Goal: Task Accomplishment & Management: Use online tool/utility

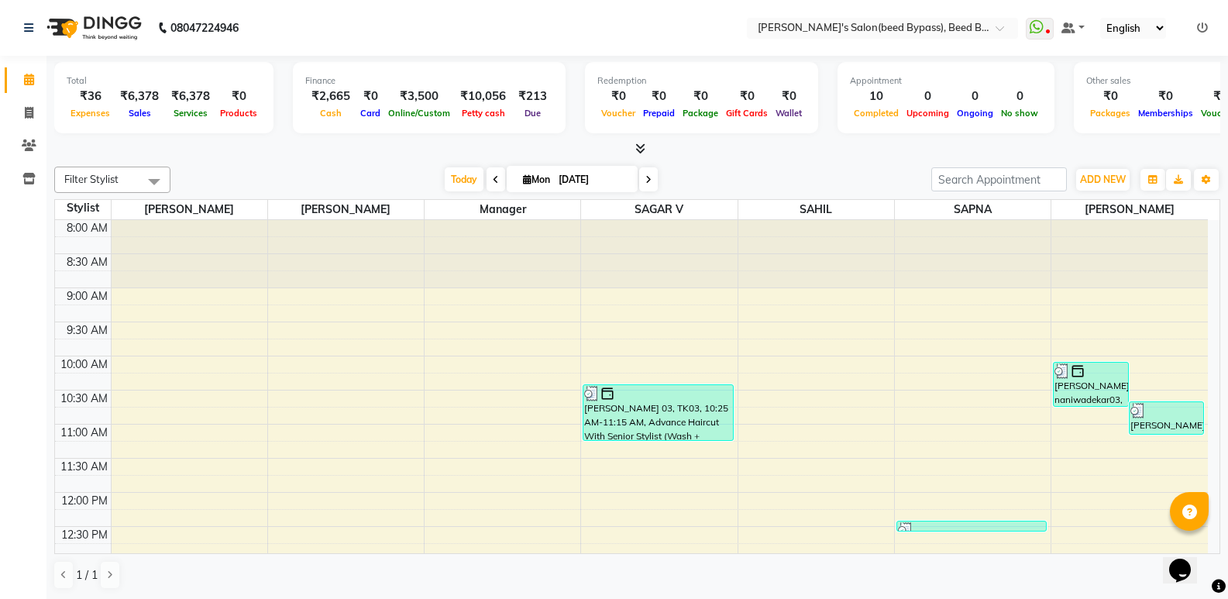
click at [492, 184] on span at bounding box center [495, 179] width 19 height 24
type input "[DATE]"
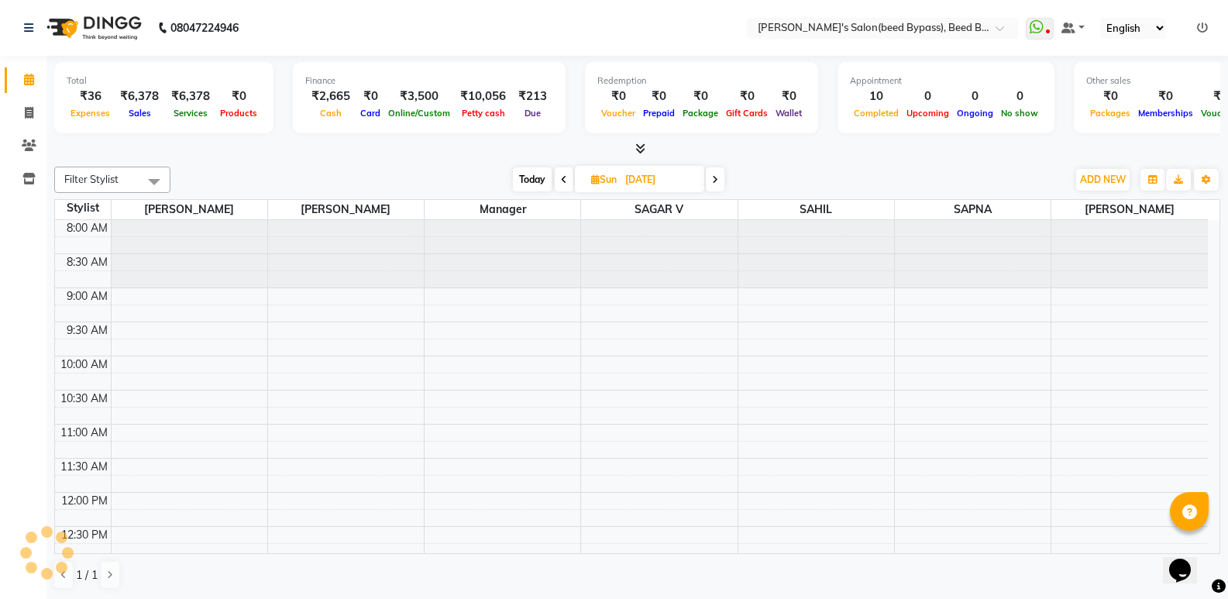
scroll to position [552, 0]
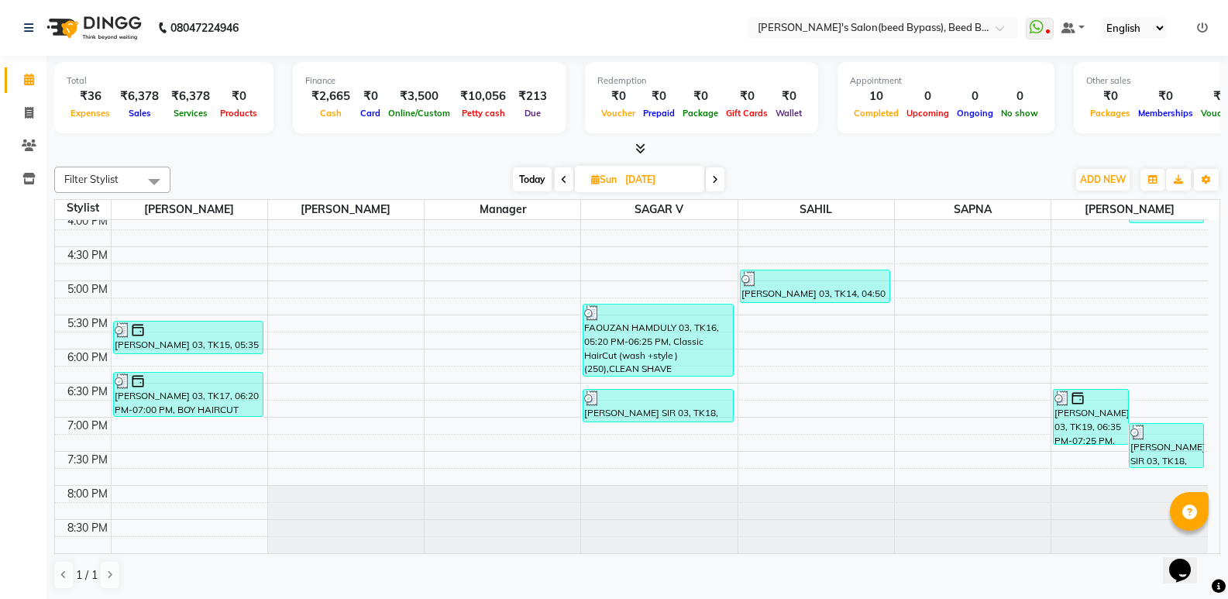
click at [592, 180] on icon at bounding box center [595, 179] width 9 height 10
select select "8"
select select "2025"
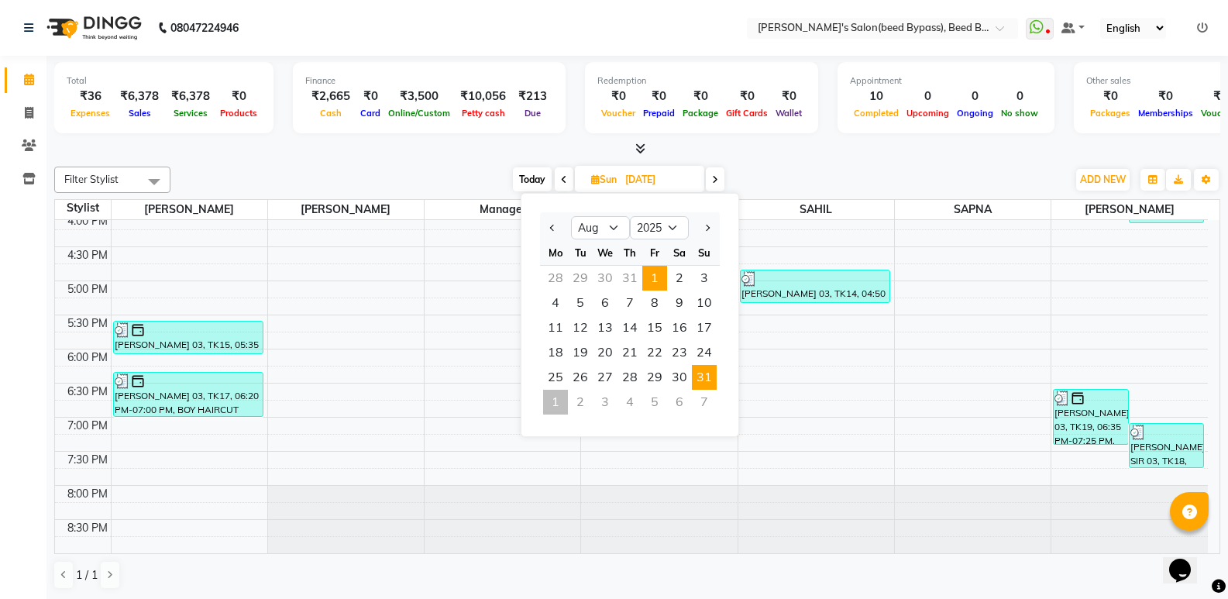
click at [654, 276] on span "1" at bounding box center [654, 278] width 25 height 25
type input "[DATE]"
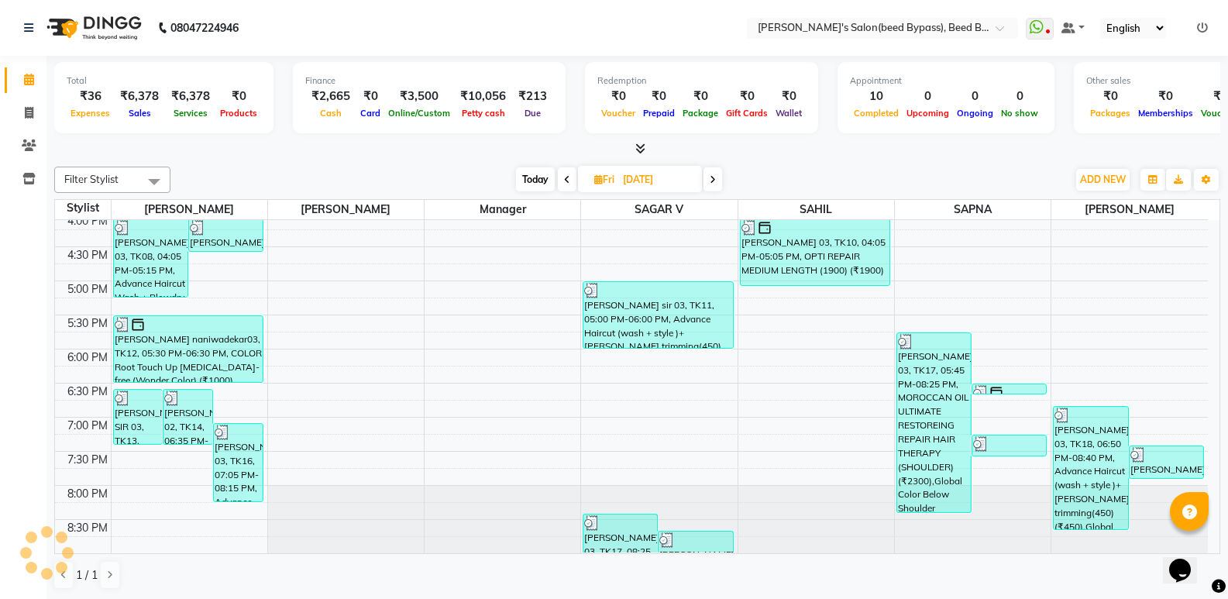
scroll to position [1, 0]
click at [404, 34] on nav "08047224946 Select Location × Girja's Salon(beed Bypass), Beed Bypass WhatsApp …" at bounding box center [614, 27] width 1228 height 56
click at [30, 115] on icon at bounding box center [29, 112] width 9 height 12
select select "service"
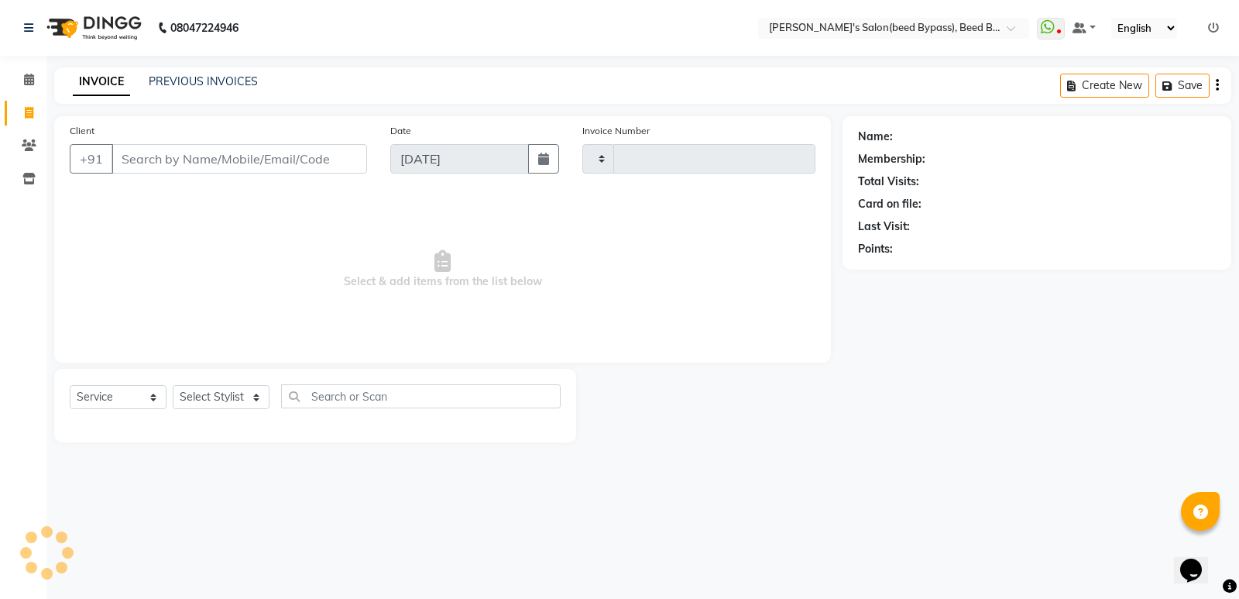
type input "2381"
select select "4176"
click at [225, 390] on select "Select Stylist [PERSON_NAME] manager [PERSON_NAME] V sagar [PERSON_NAME] [PERSO…" at bounding box center [221, 397] width 97 height 24
select select "28787"
click at [173, 385] on select "Select Stylist [PERSON_NAME] manager [PERSON_NAME] V sagar [PERSON_NAME] [PERSO…" at bounding box center [221, 397] width 97 height 24
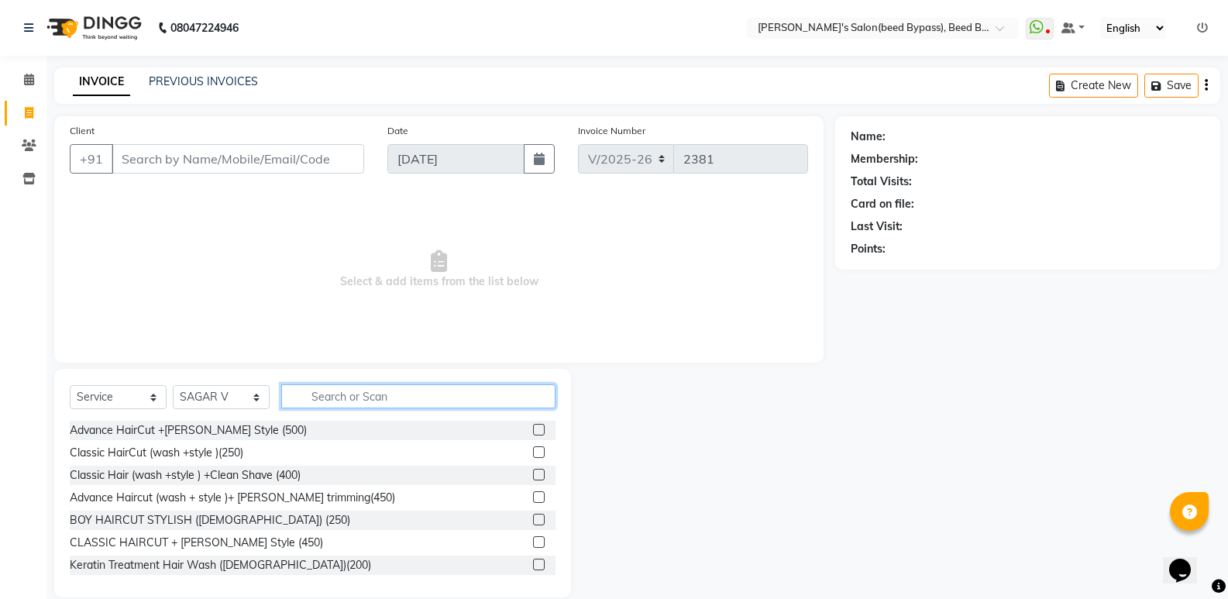
click at [332, 396] on input "text" at bounding box center [418, 396] width 274 height 24
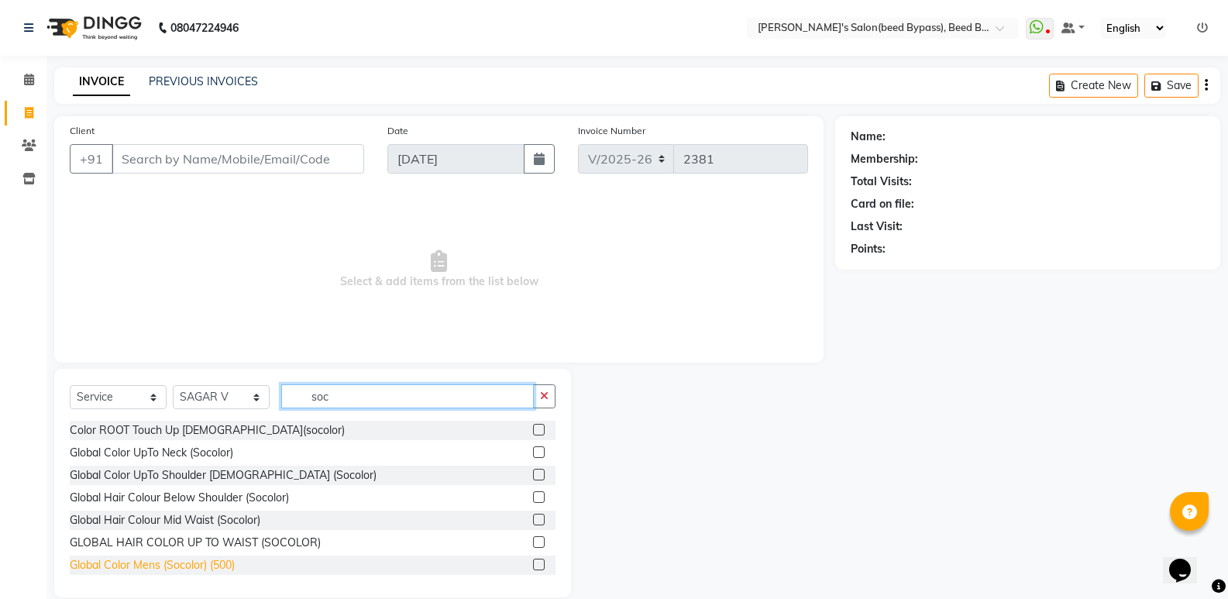
type input "soc"
click at [218, 563] on div "Global Color Mens (Socolor) (500)" at bounding box center [152, 565] width 165 height 16
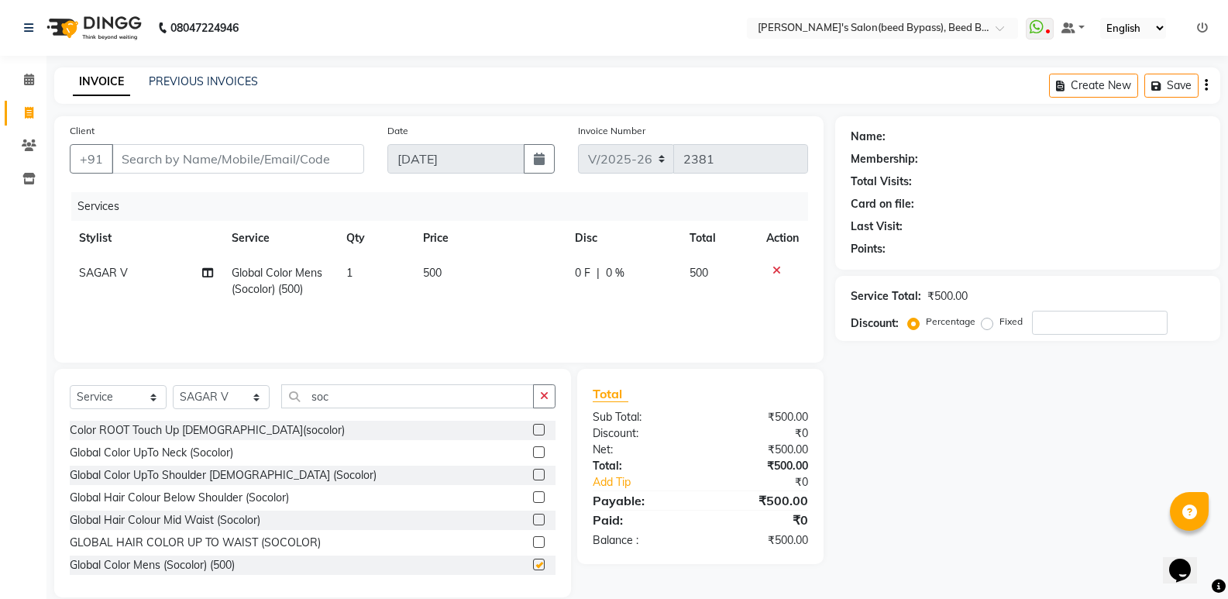
checkbox input "false"
click at [448, 273] on td "500" at bounding box center [490, 281] width 153 height 51
select select "28787"
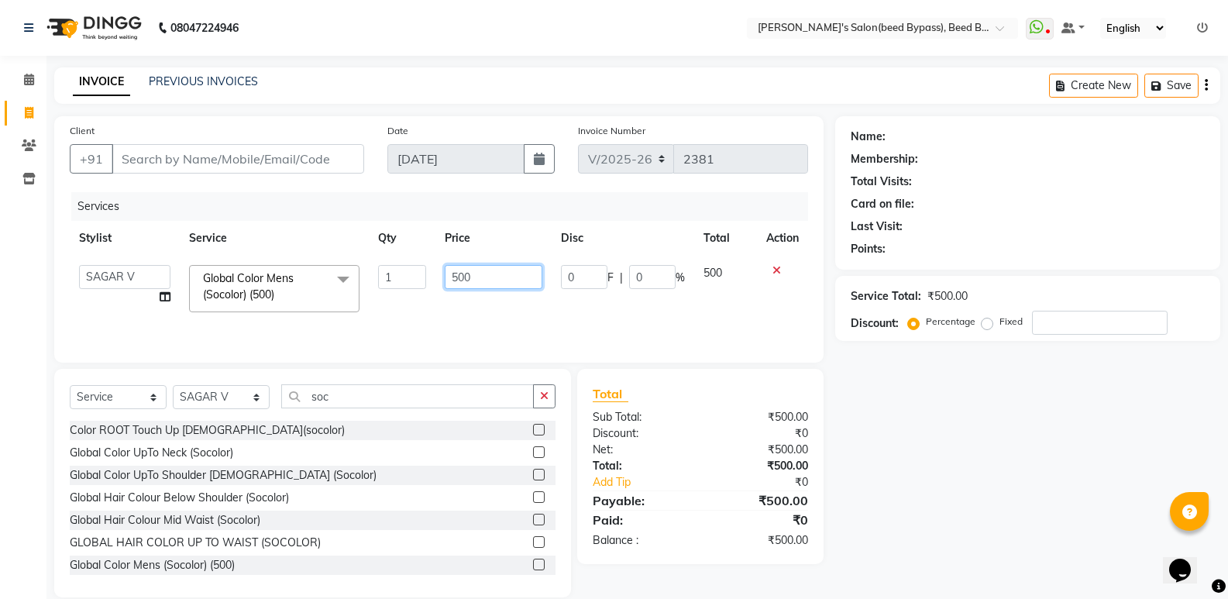
click at [481, 274] on input "500" at bounding box center [493, 277] width 97 height 24
type input "550"
click at [472, 307] on div "Services Stylist Service Qty Price Disc Total Action [PERSON_NAME] manager [PER…" at bounding box center [439, 269] width 738 height 155
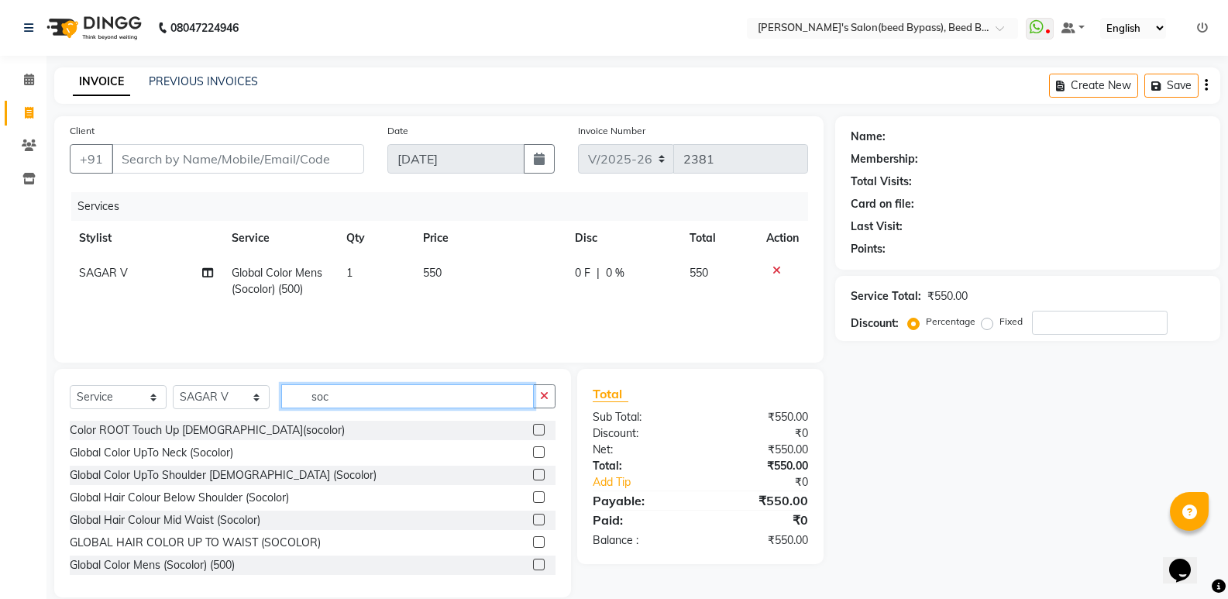
click at [356, 395] on input "soc" at bounding box center [407, 396] width 253 height 24
type input "s"
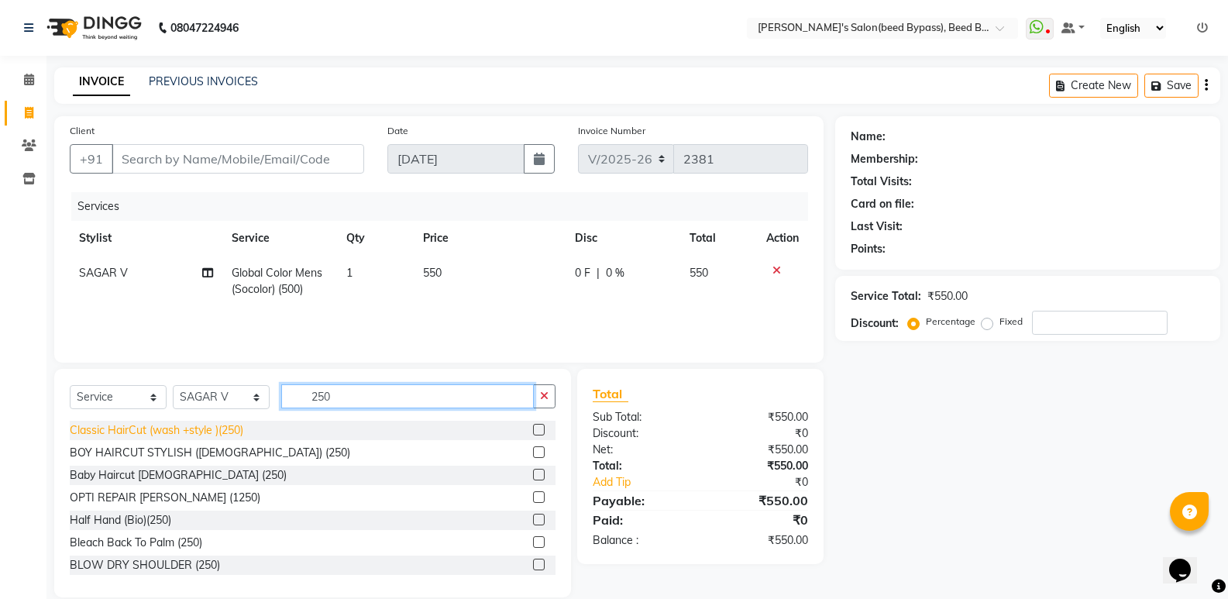
type input "250"
click at [118, 427] on div "Classic HairCut (wash +style )(250)" at bounding box center [156, 430] width 173 height 16
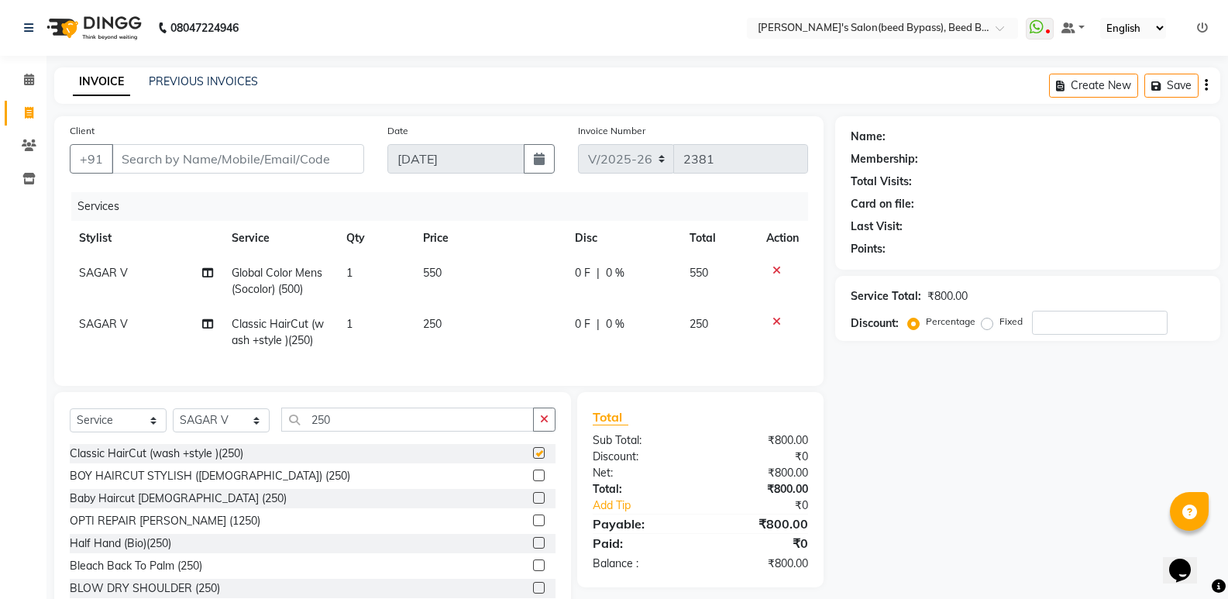
checkbox input "false"
click at [170, 161] on input "Client" at bounding box center [238, 158] width 253 height 29
type input "a"
type input "0"
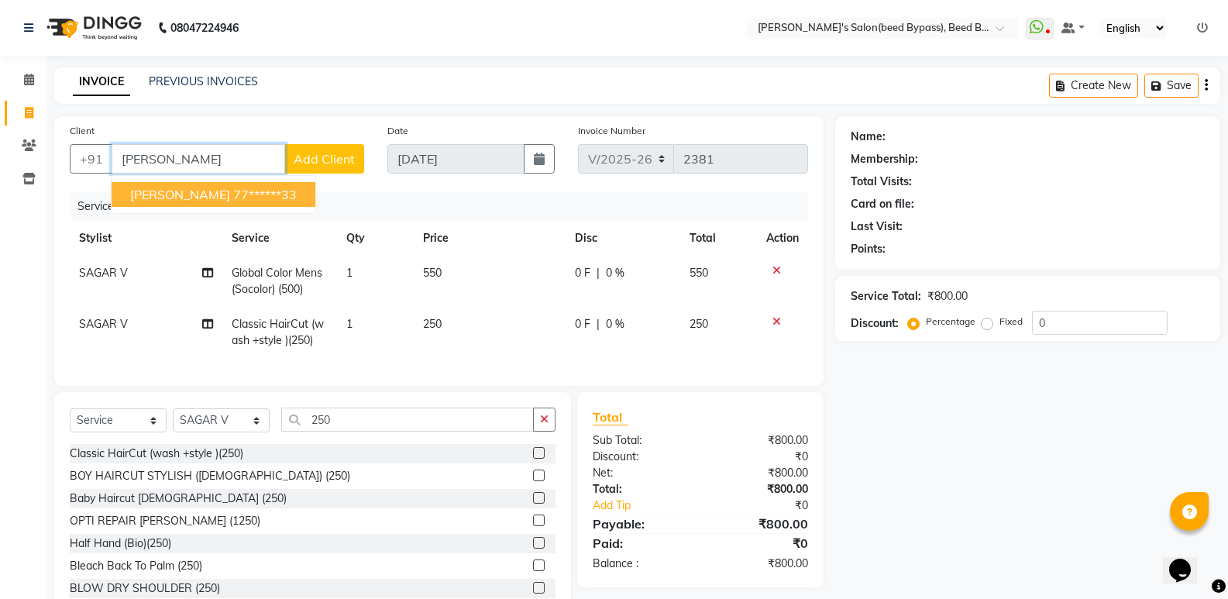
click at [172, 194] on span "[PERSON_NAME]" at bounding box center [180, 194] width 100 height 15
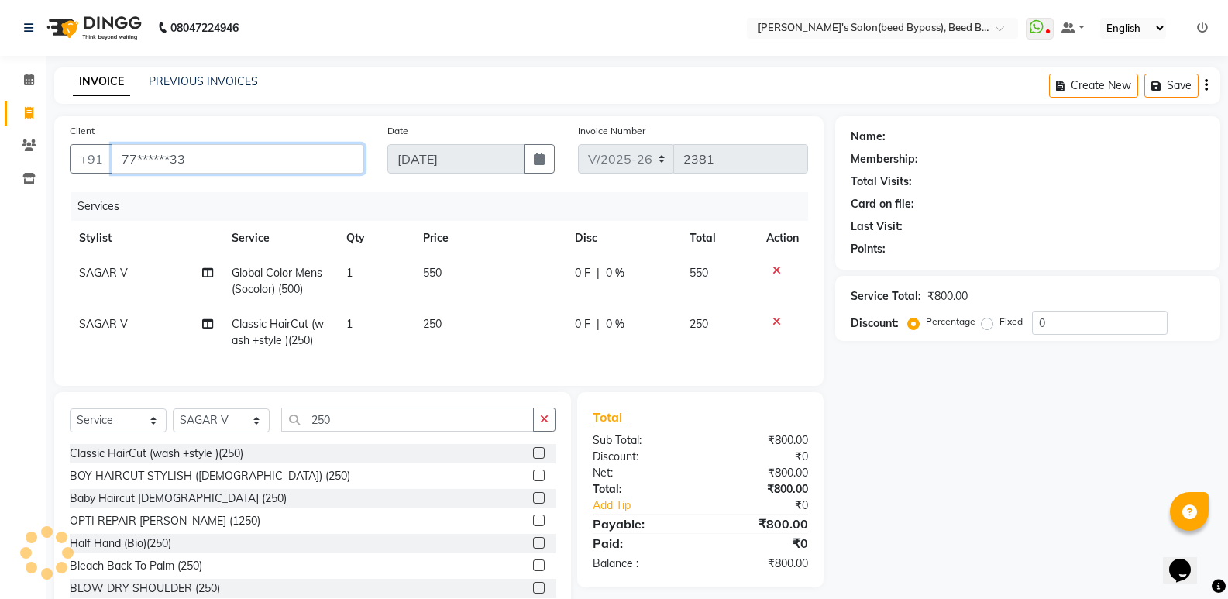
type input "77******33"
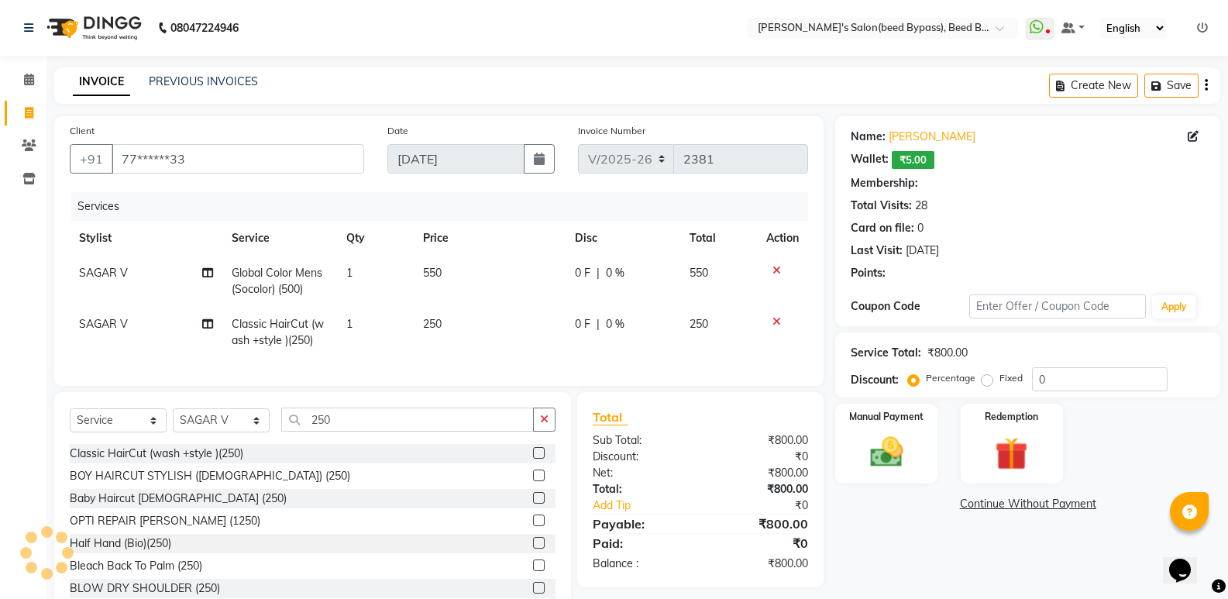
select select "1: Object"
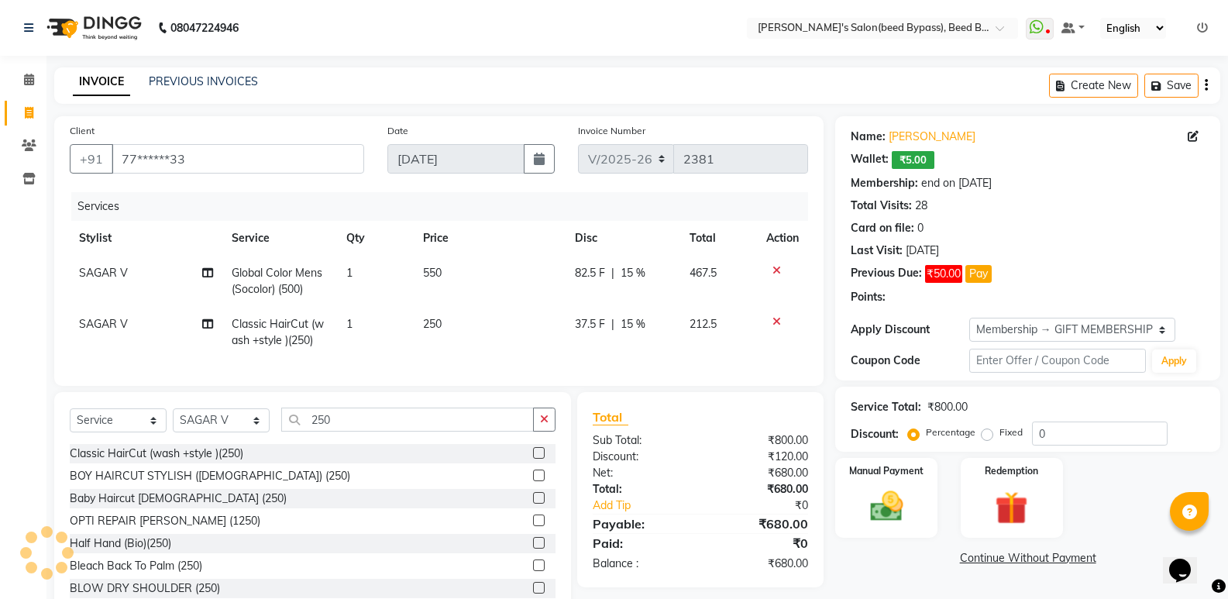
type input "15"
click at [886, 516] on img at bounding box center [885, 506] width 55 height 40
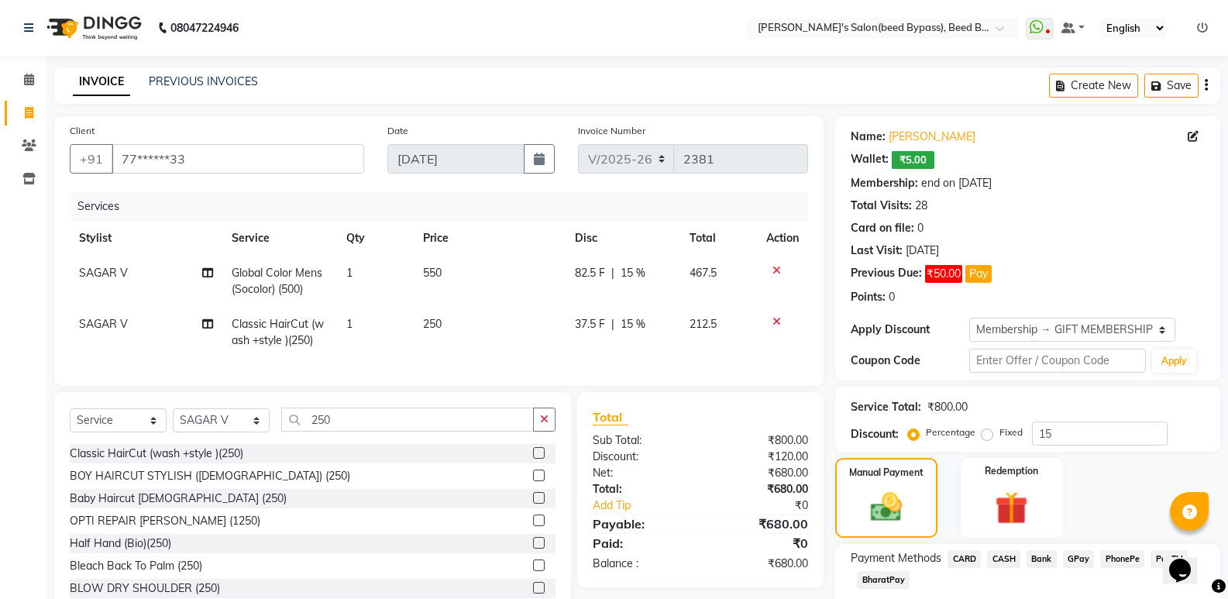
scroll to position [93, 0]
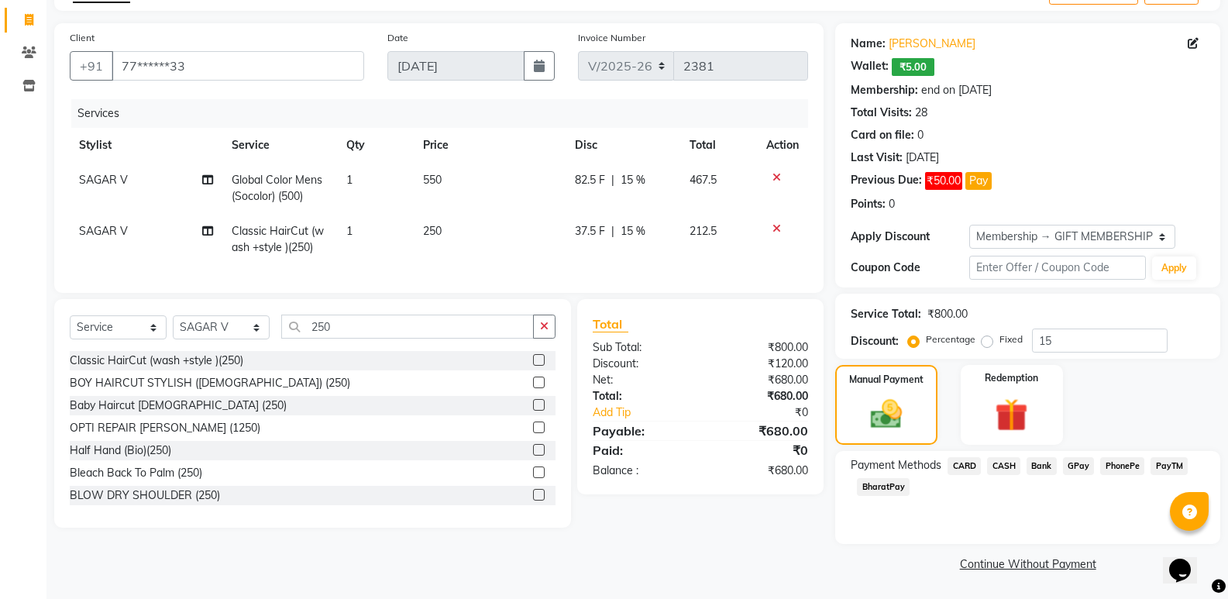
click at [1125, 467] on span "PhonePe" at bounding box center [1122, 466] width 44 height 18
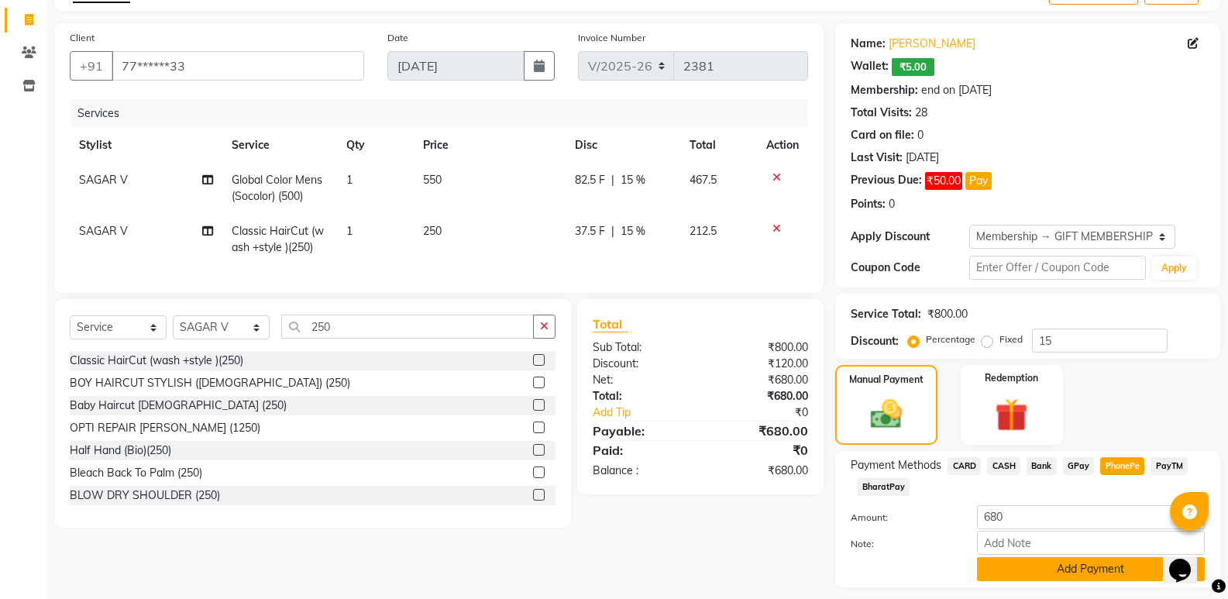
click at [1091, 573] on button "Add Payment" at bounding box center [1091, 569] width 228 height 24
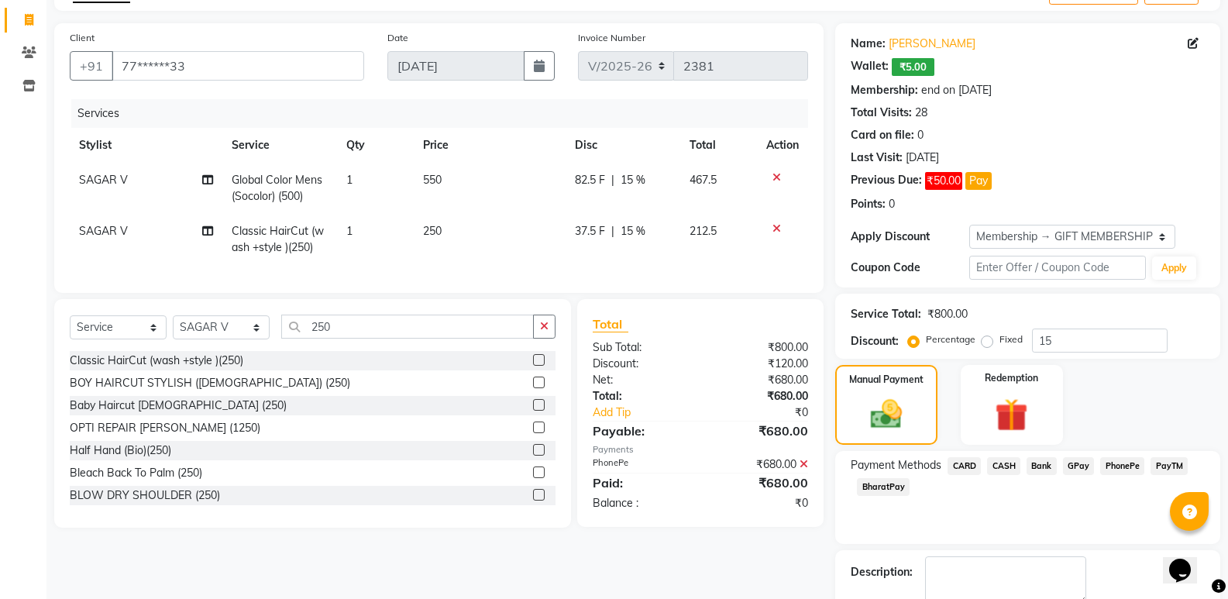
scroll to position [180, 0]
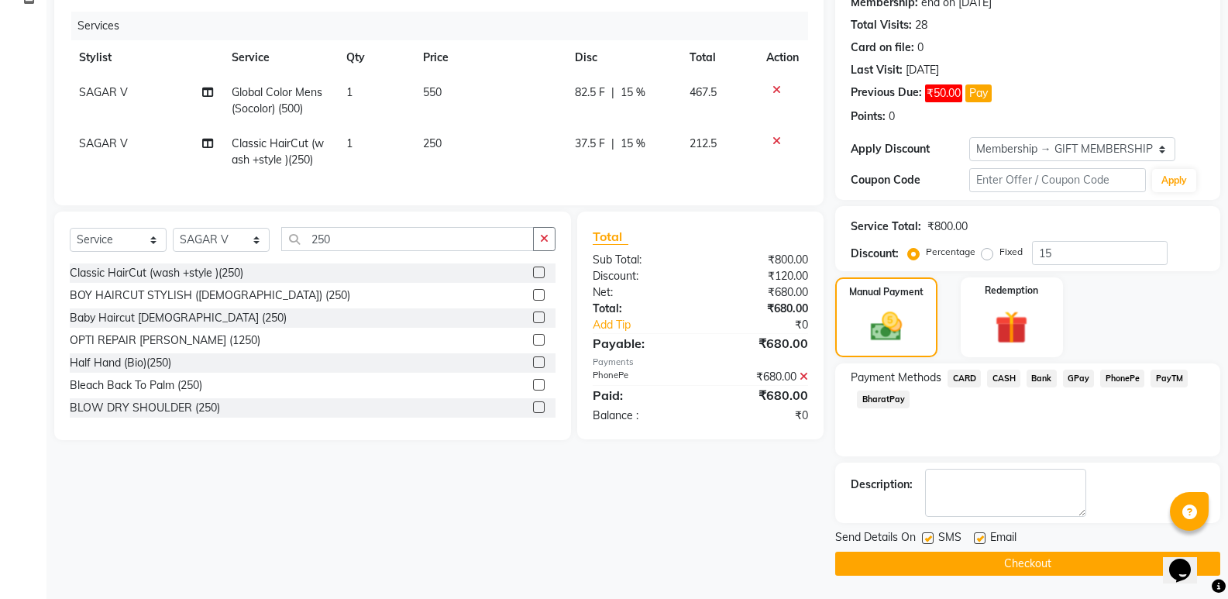
click at [980, 559] on button "Checkout" at bounding box center [1027, 563] width 385 height 24
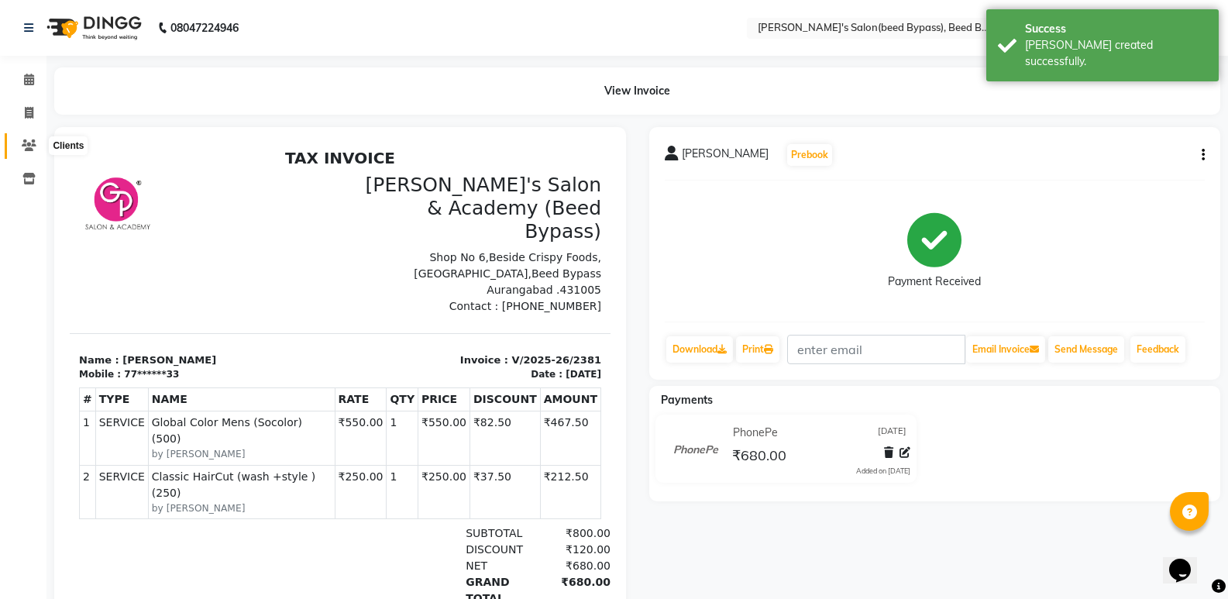
click at [31, 144] on icon at bounding box center [29, 145] width 15 height 12
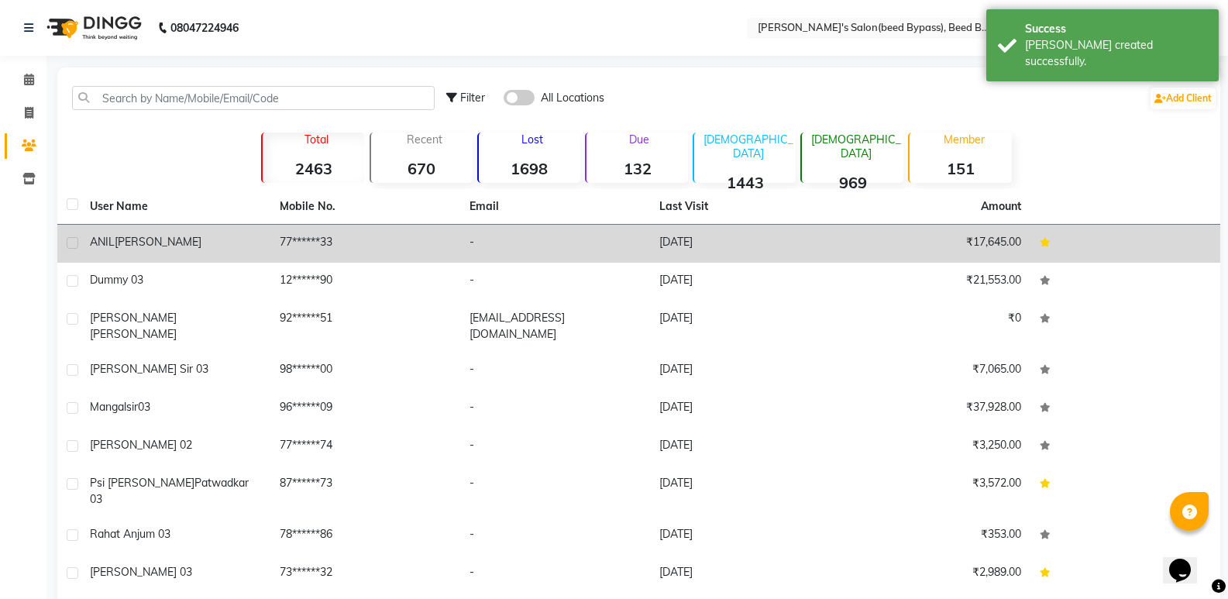
click at [177, 242] on div "[PERSON_NAME]" at bounding box center [175, 242] width 171 height 16
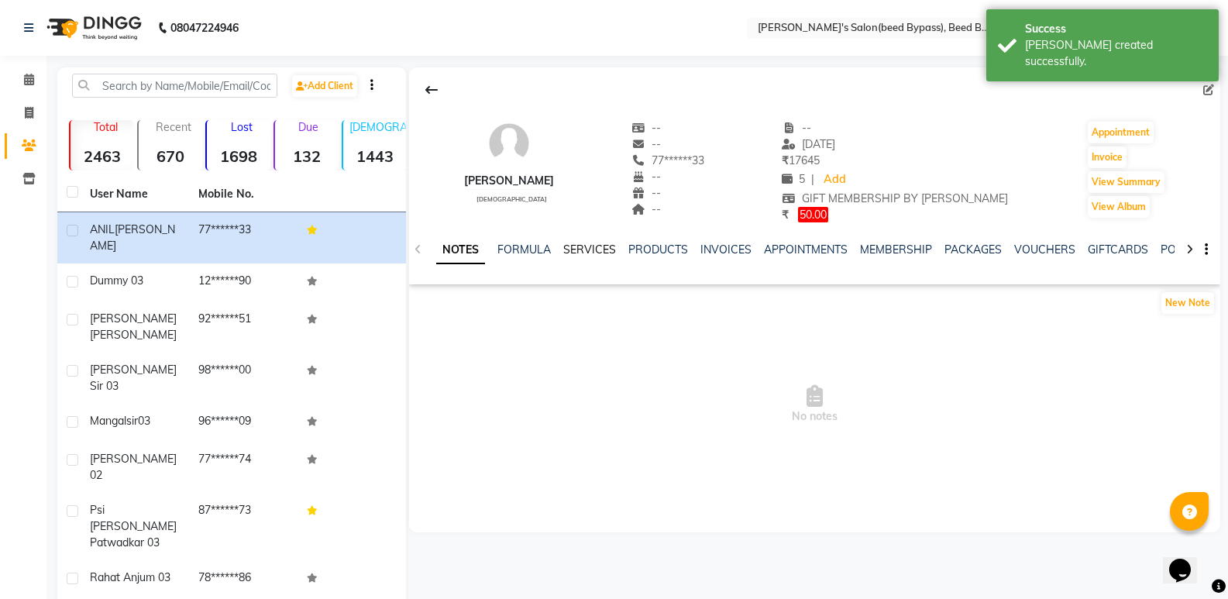
click at [586, 250] on link "SERVICES" at bounding box center [589, 249] width 53 height 14
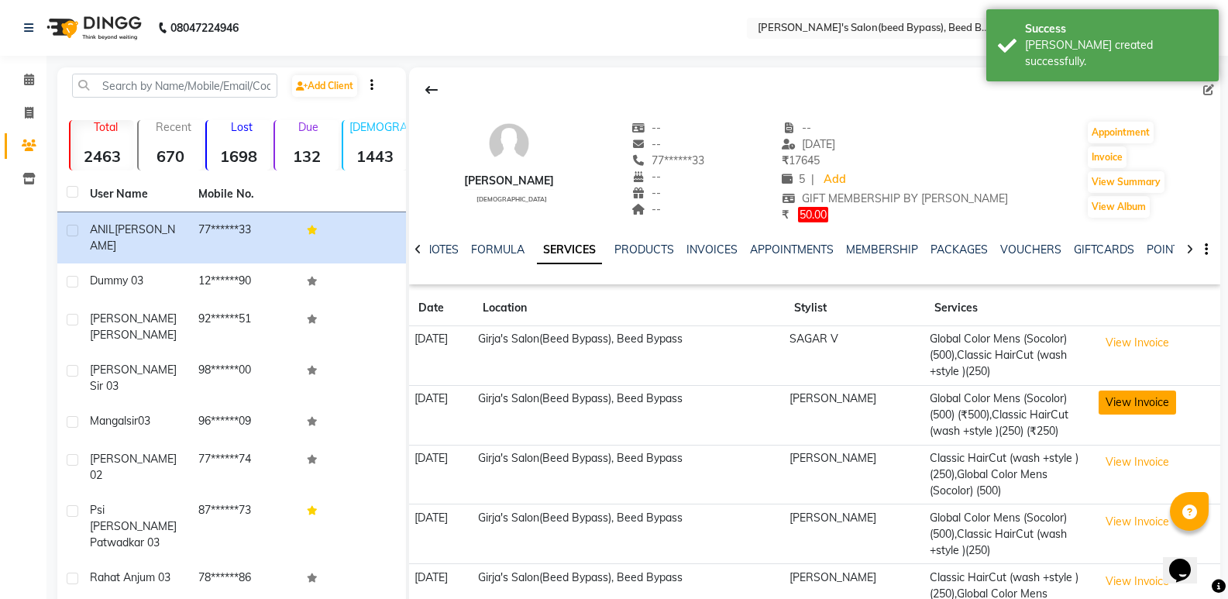
click at [1122, 404] on button "View Invoice" at bounding box center [1136, 402] width 77 height 24
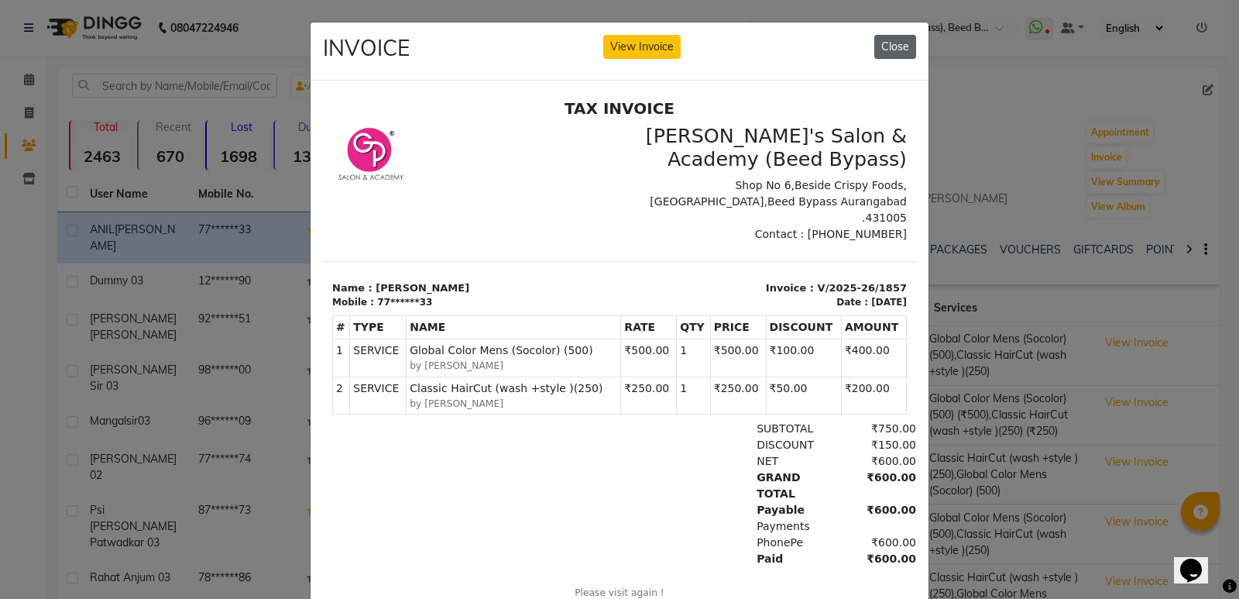
click at [889, 43] on button "Close" at bounding box center [895, 47] width 42 height 24
